Goal: Navigation & Orientation: Locate item on page

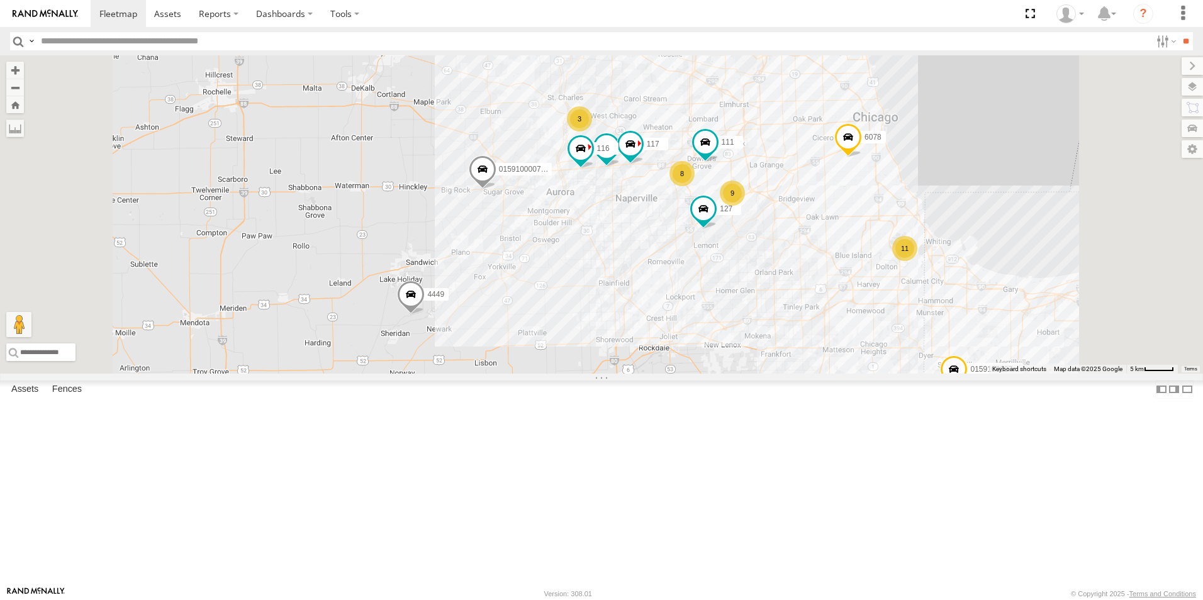
click at [0, 0] on div at bounding box center [0, 0] width 0 height 0
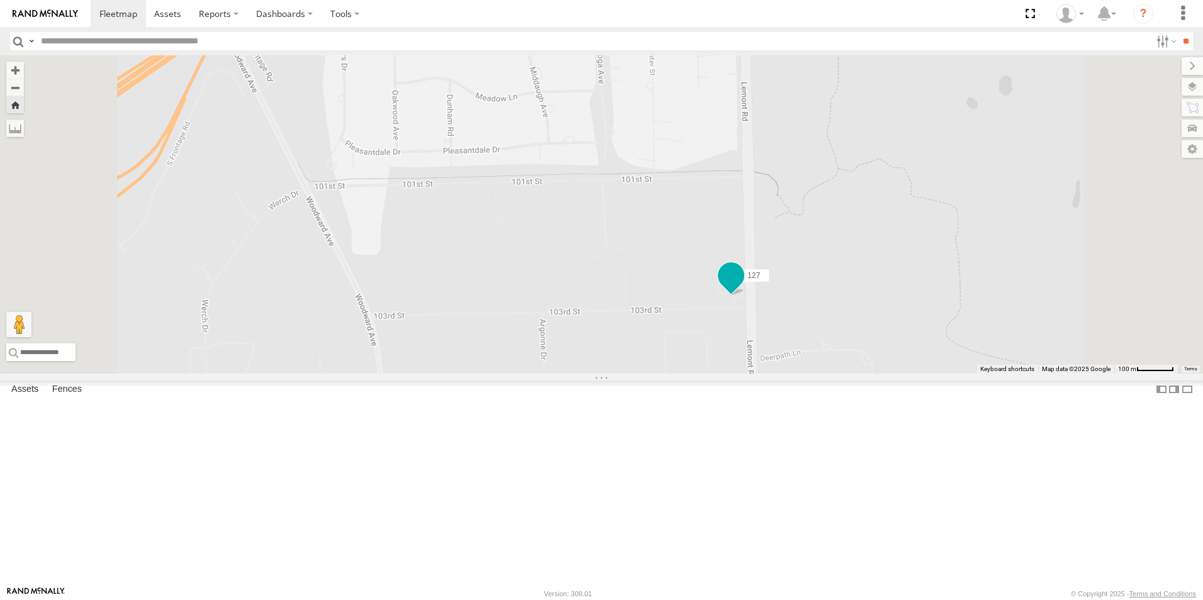
click at [742, 287] on span at bounding box center [730, 275] width 23 height 23
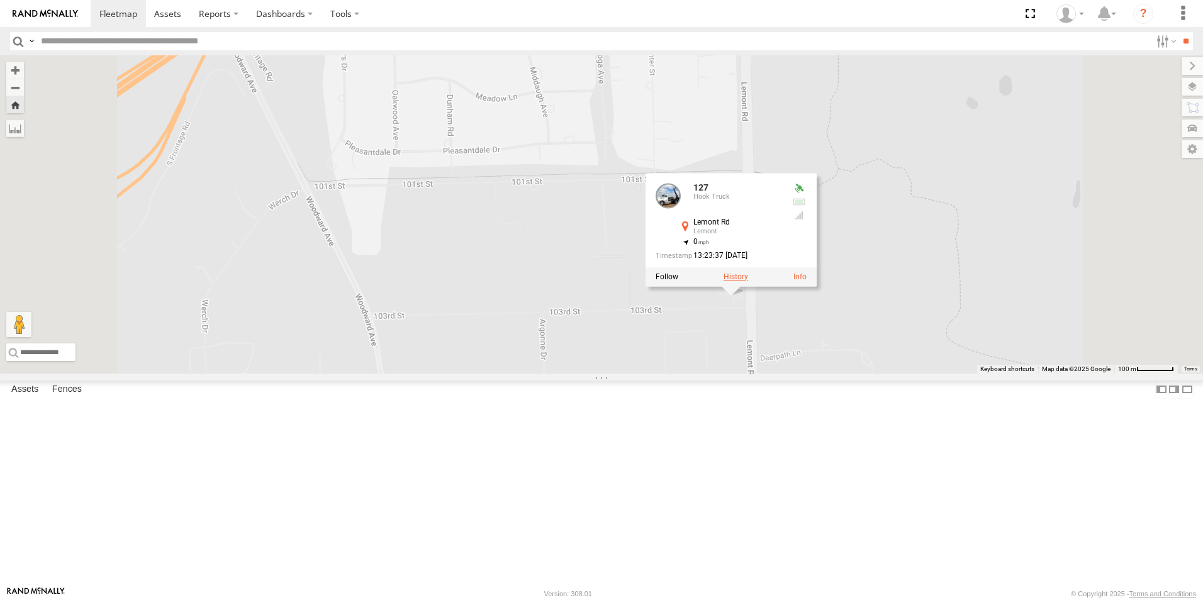
click at [748, 281] on label at bounding box center [735, 276] width 25 height 9
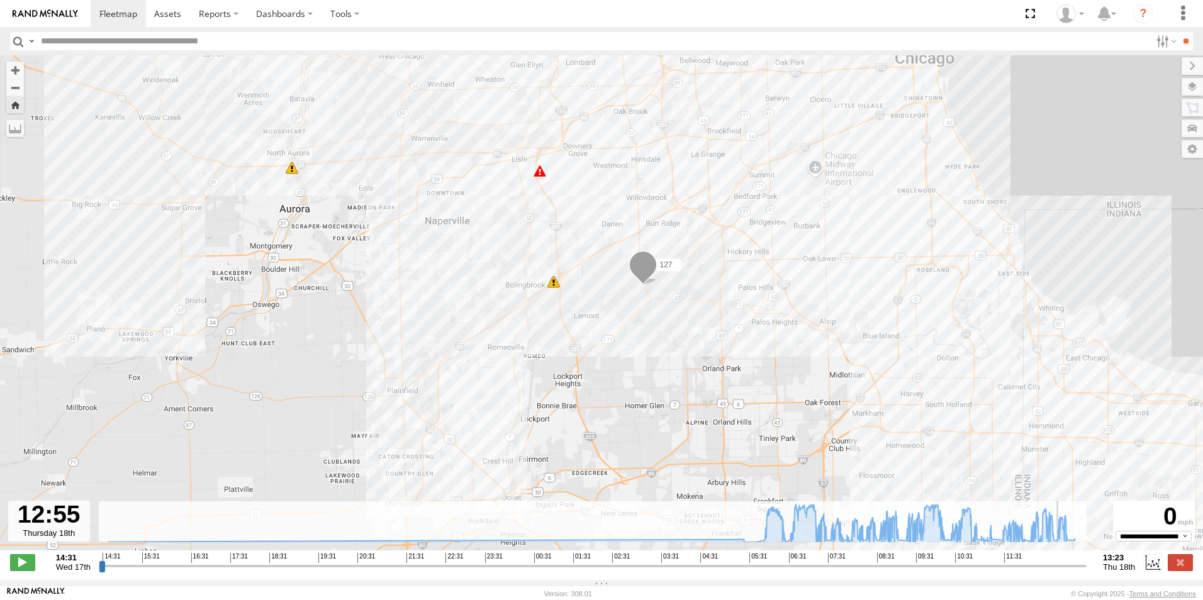
drag, startPoint x: 934, startPoint y: 574, endPoint x: 1062, endPoint y: 567, distance: 128.5
type input "**********"
click at [1062, 567] on input "range" at bounding box center [592, 566] width 987 height 12
click at [47, 14] on img at bounding box center [45, 13] width 65 height 9
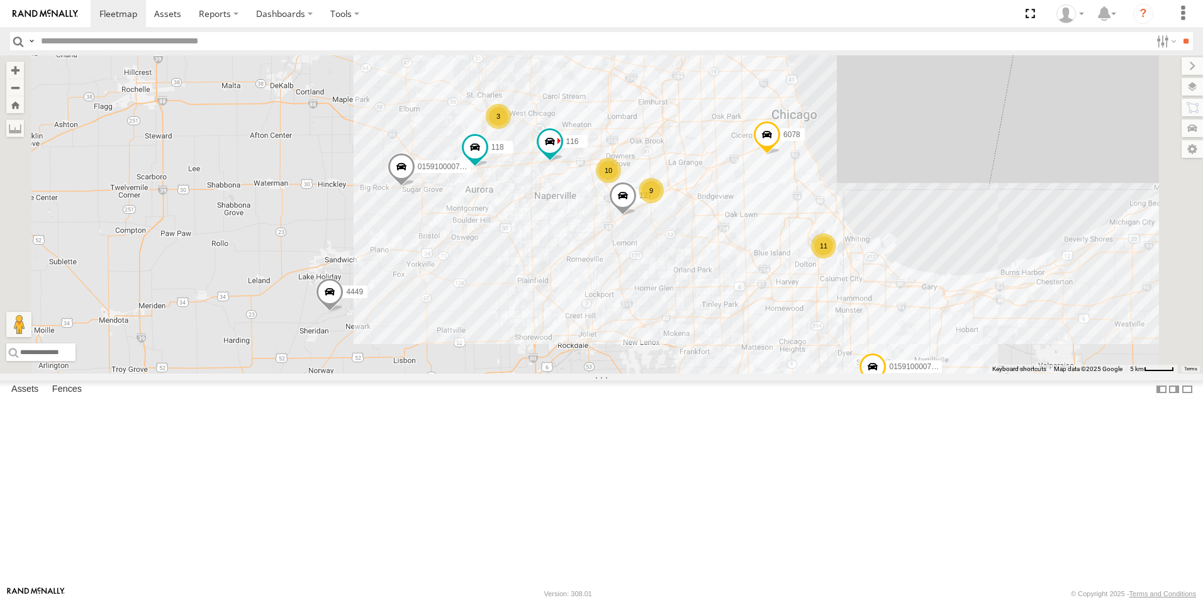
click at [0, 0] on div at bounding box center [0, 0] width 0 height 0
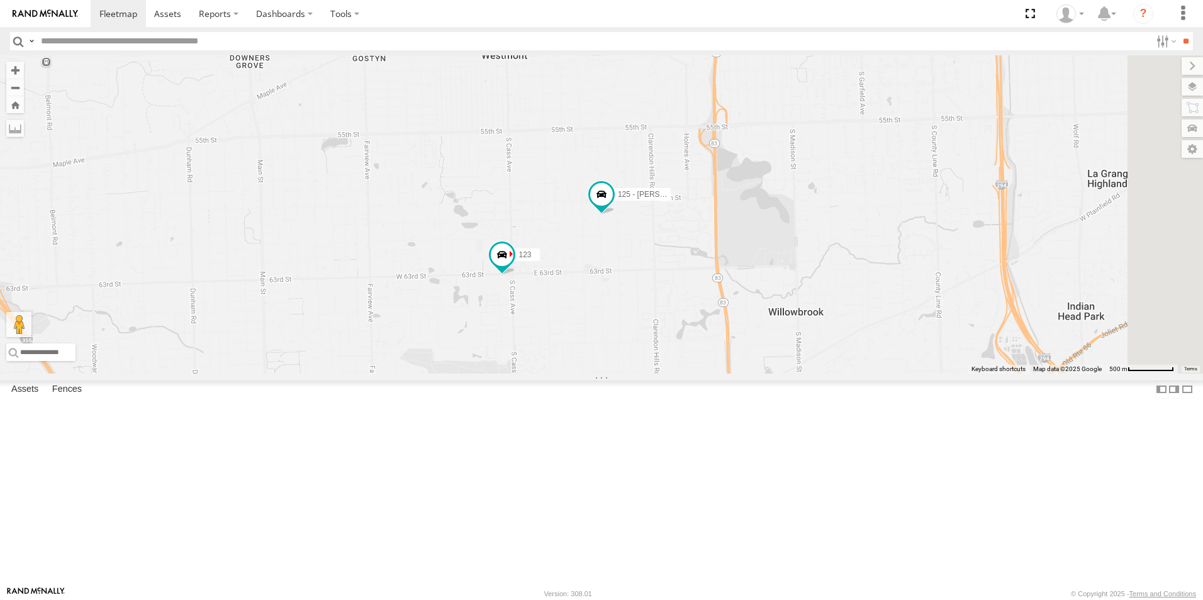
scroll to position [314, 0]
click at [0, 0] on div at bounding box center [0, 0] width 0 height 0
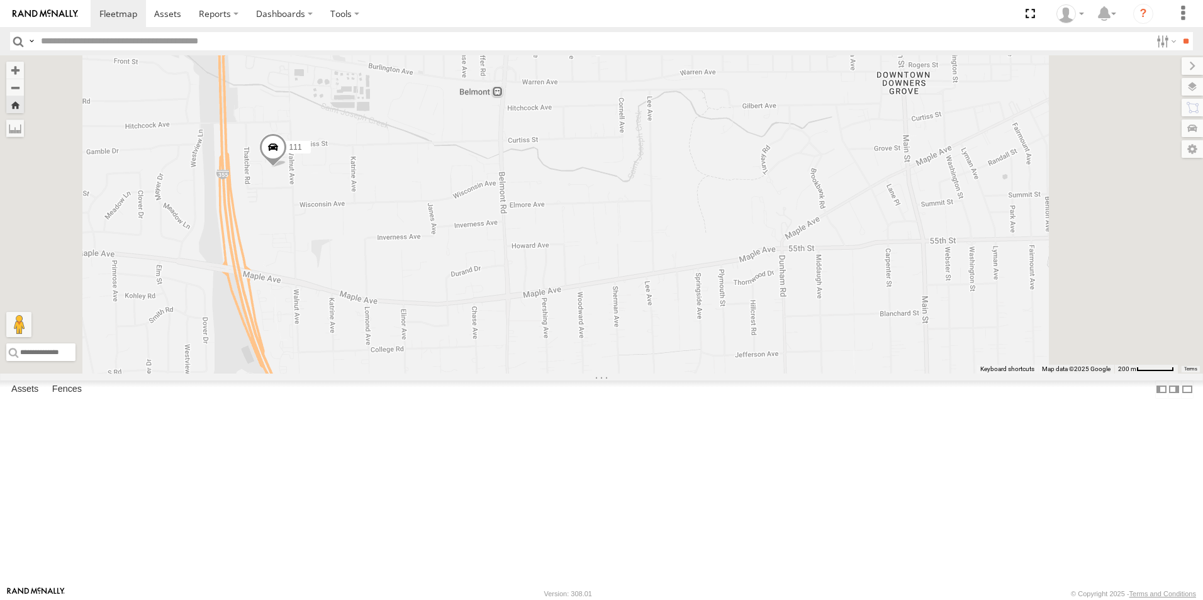
click at [49, 10] on img at bounding box center [45, 13] width 65 height 9
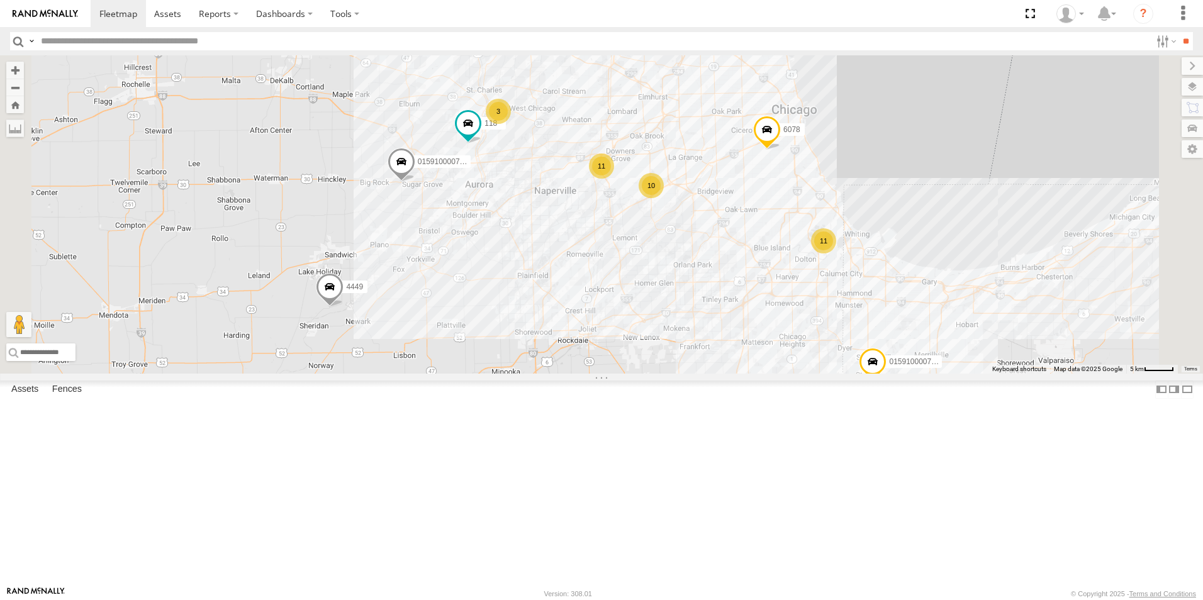
click at [0, 0] on div at bounding box center [0, 0] width 0 height 0
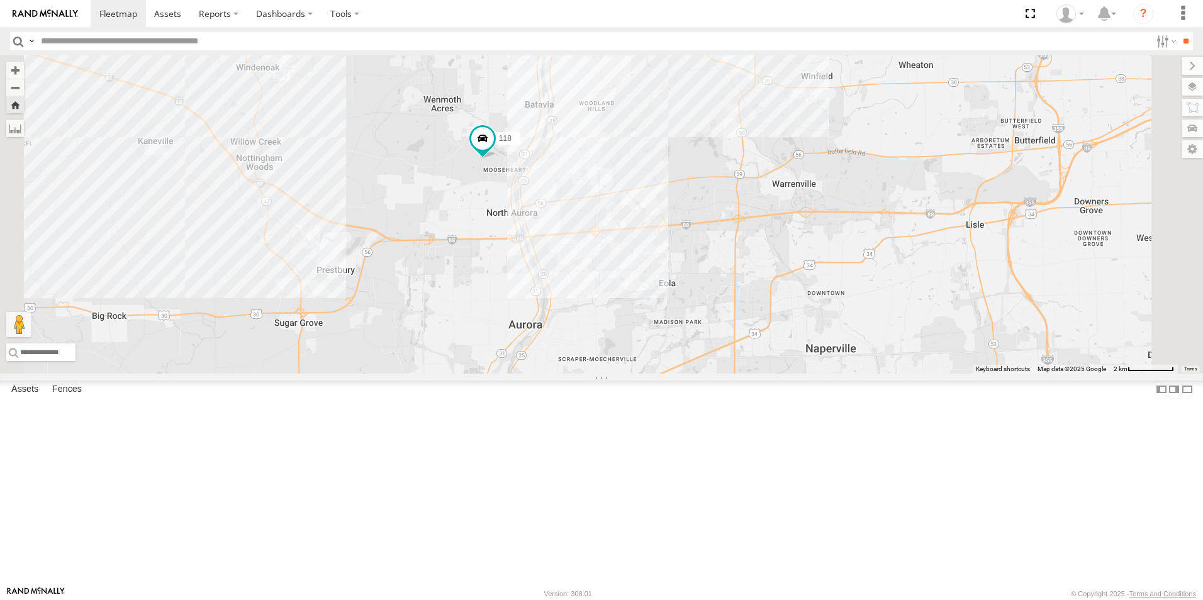
click at [50, 23] on link at bounding box center [45, 13] width 91 height 27
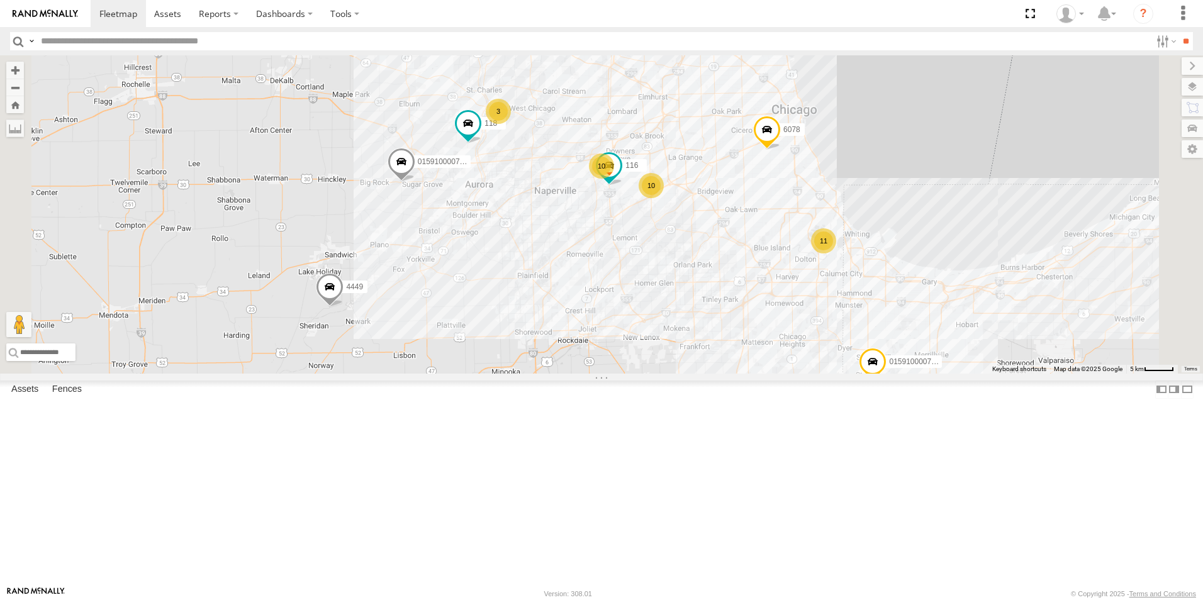
click at [0, 0] on div at bounding box center [0, 0] width 0 height 0
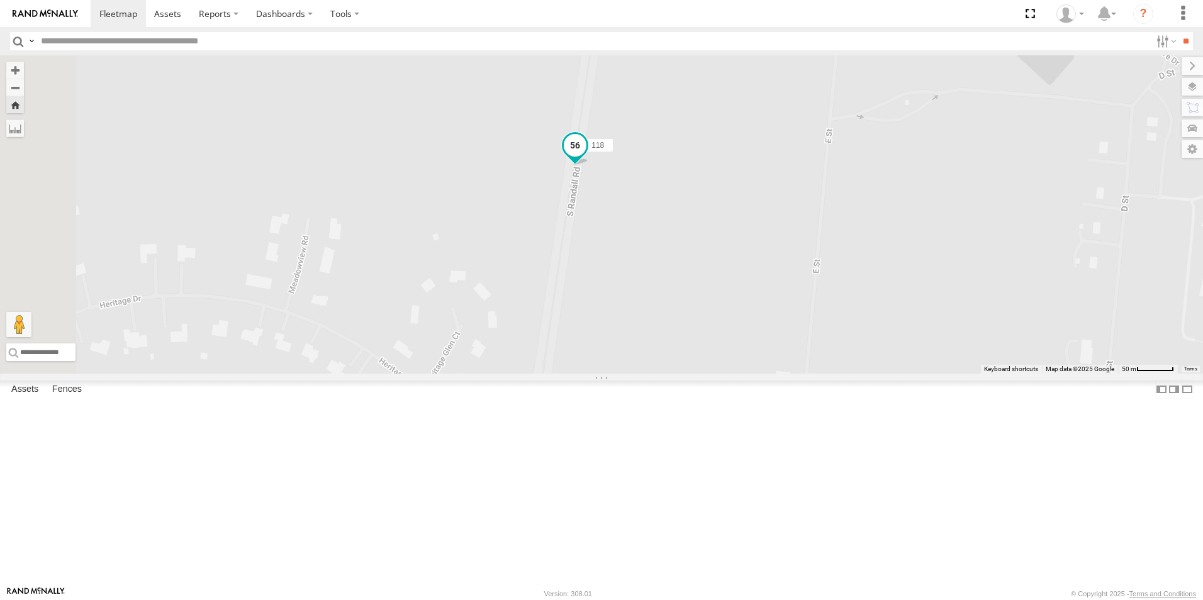
click at [589, 165] on span at bounding box center [575, 148] width 28 height 34
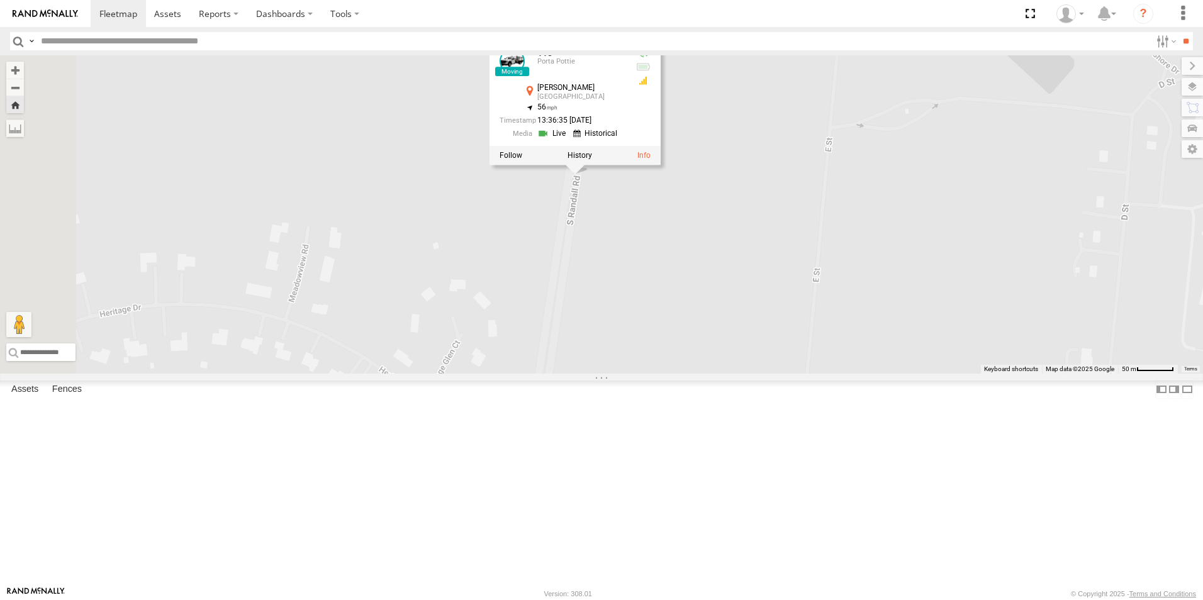
click at [611, 310] on div "118 118 Porta Pottie Randall Rd Batavia 41.8281 , -88.34354 56 13:36:35 09/18/2…" at bounding box center [601, 214] width 1203 height 318
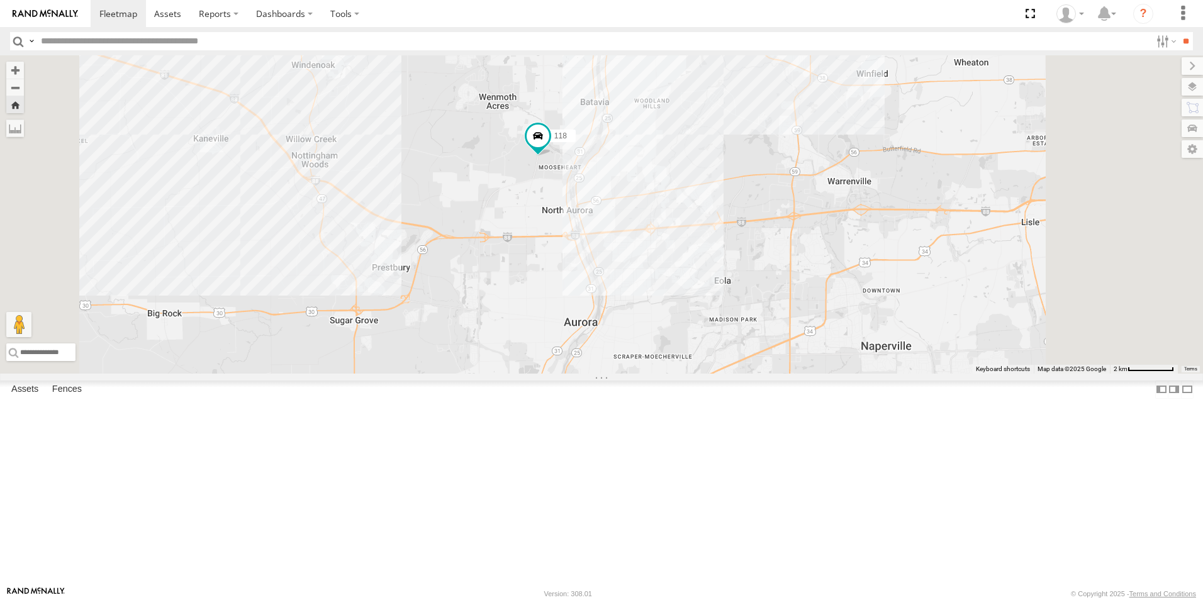
click at [55, 13] on img at bounding box center [45, 13] width 65 height 9
